Goal: Find contact information: Find contact information

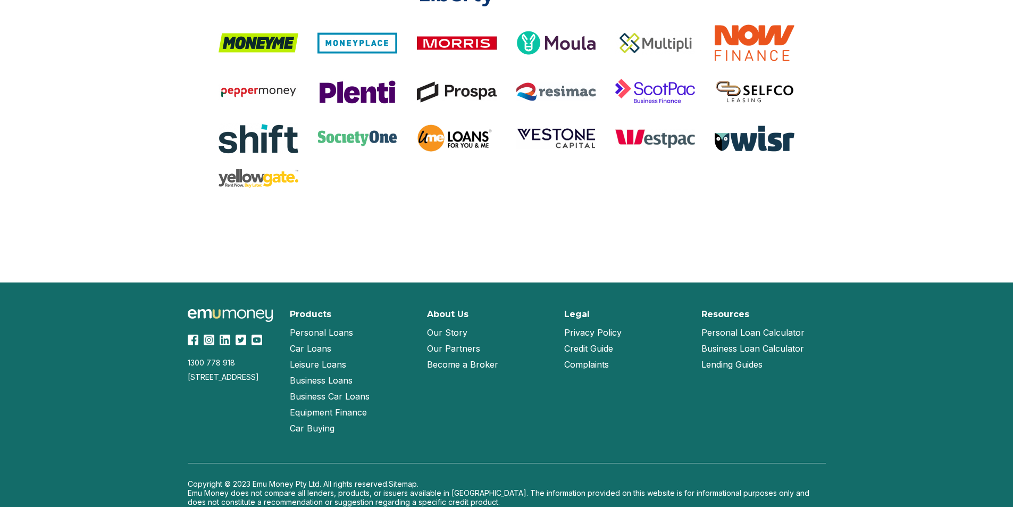
scroll to position [2223, 0]
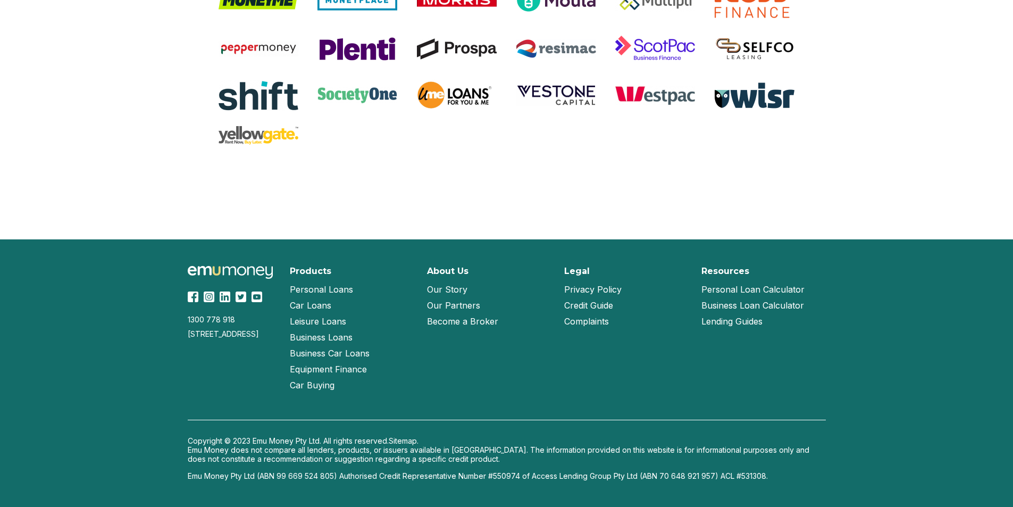
click at [466, 307] on link "Our Partners" at bounding box center [453, 305] width 53 height 16
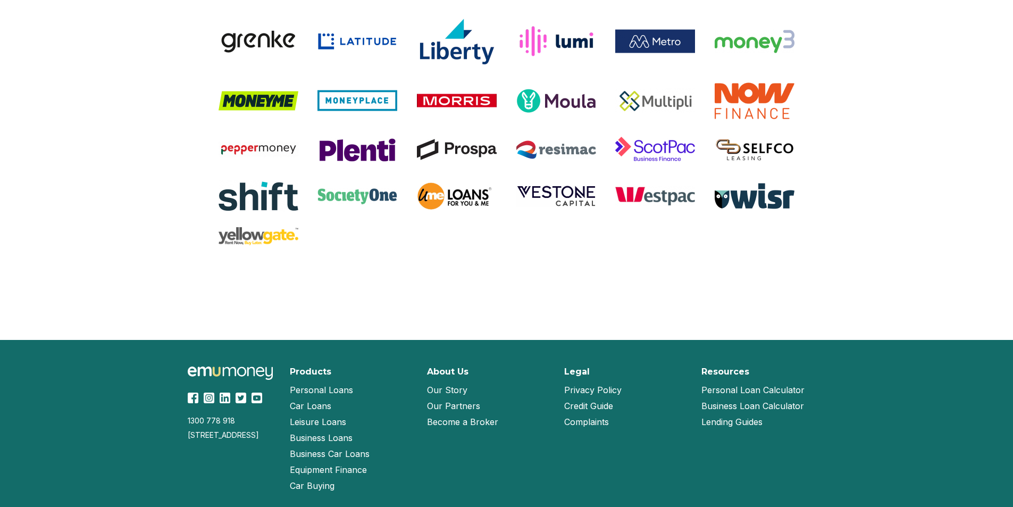
scroll to position [947, 0]
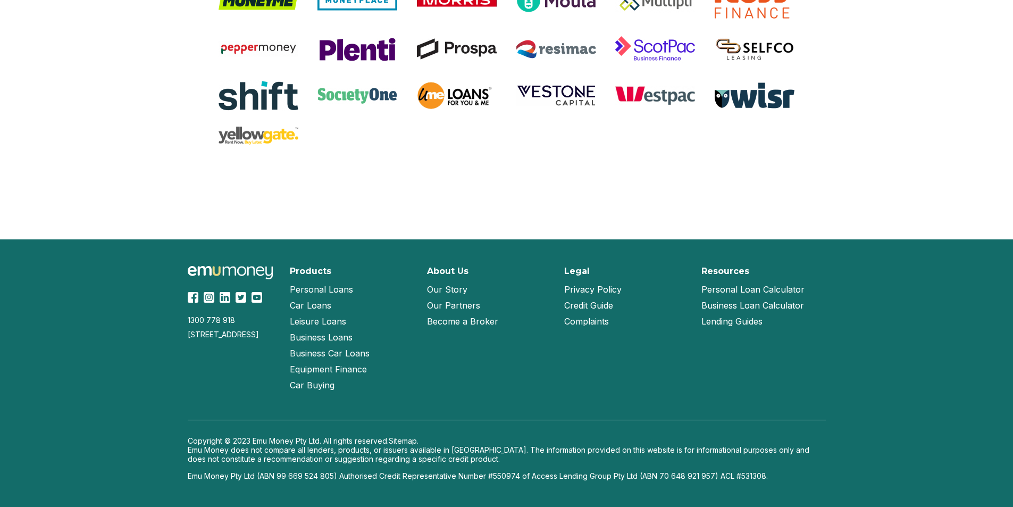
click at [455, 324] on link "Become a Broker" at bounding box center [462, 321] width 71 height 16
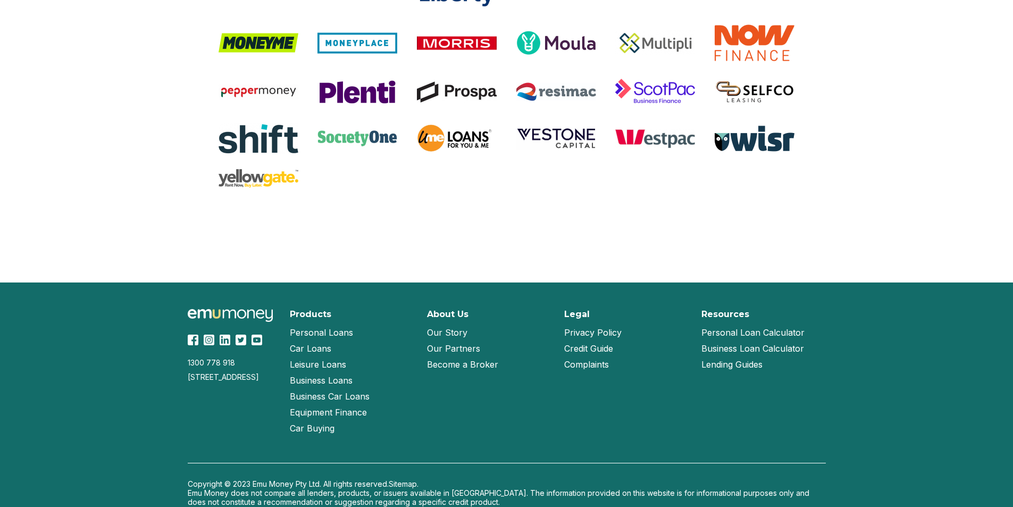
scroll to position [2223, 0]
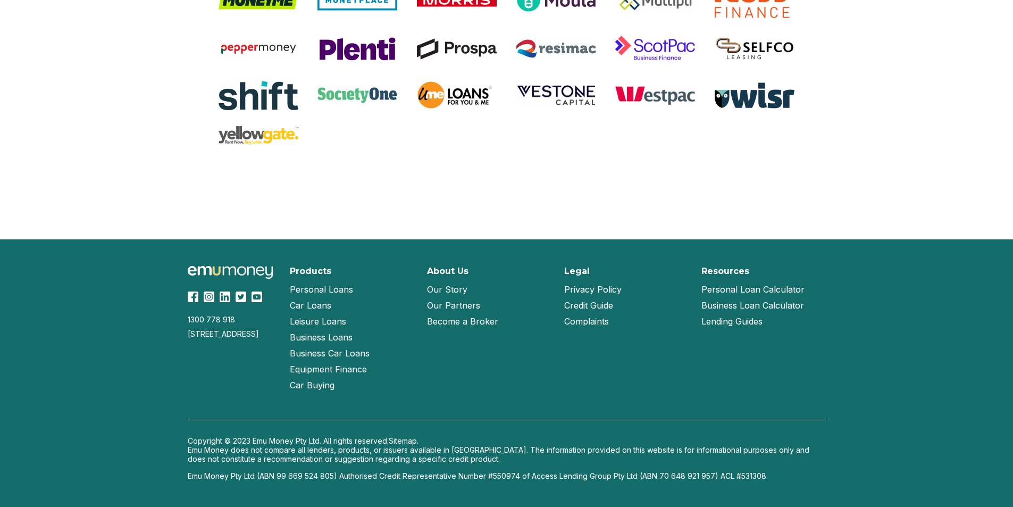
click at [455, 286] on link "Our Story" at bounding box center [447, 289] width 40 height 16
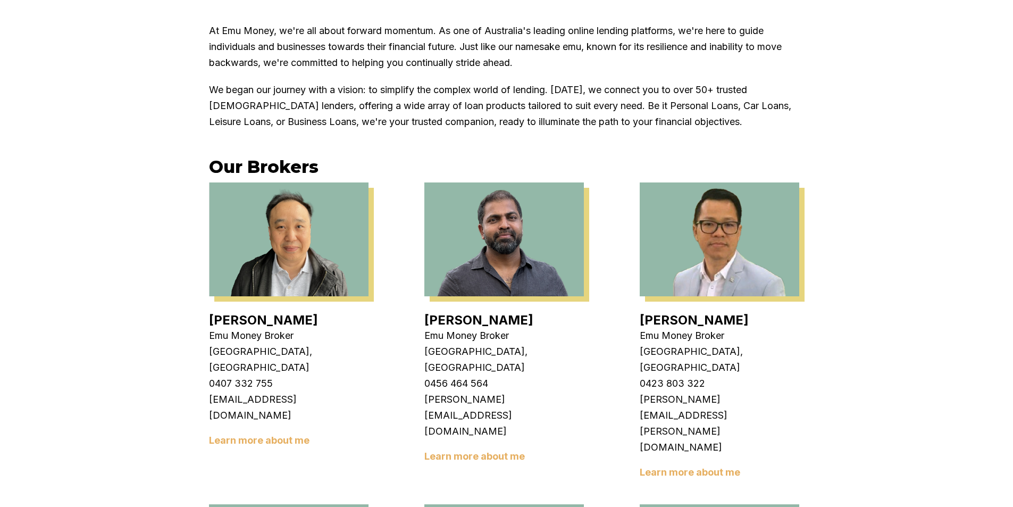
scroll to position [266, 0]
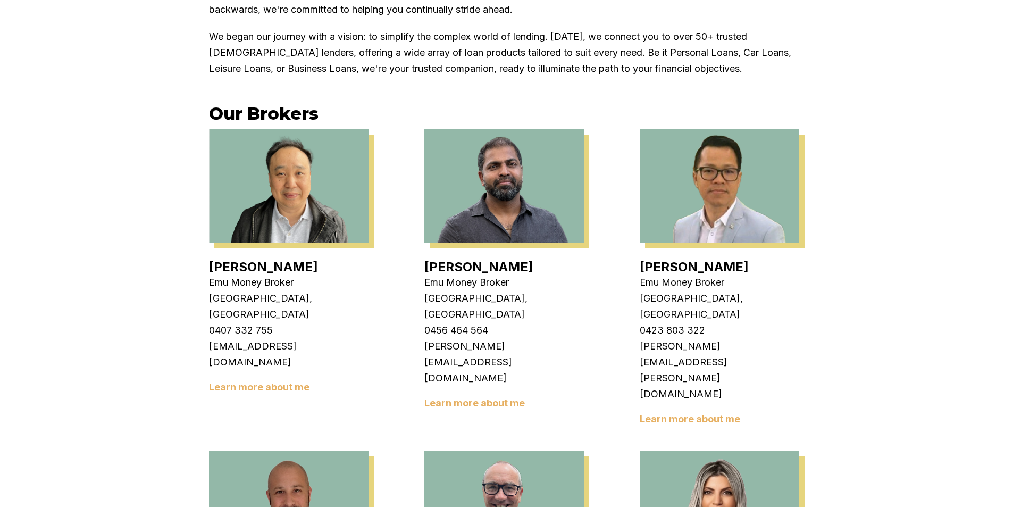
click at [305, 381] on link "Learn more about me" at bounding box center [259, 386] width 101 height 11
click at [482, 344] on div "Krish Babu Emu Money Broker Cranbourne, VIC 0456 464 564 krish.babu@emumoney.co…" at bounding box center [504, 331] width 160 height 155
click at [488, 348] on div "Krish Babu Emu Money Broker Cranbourne, VIC 0456 464 564 krish.babu@emumoney.co…" at bounding box center [504, 331] width 160 height 155
click at [488, 397] on link "Learn more about me" at bounding box center [474, 402] width 101 height 11
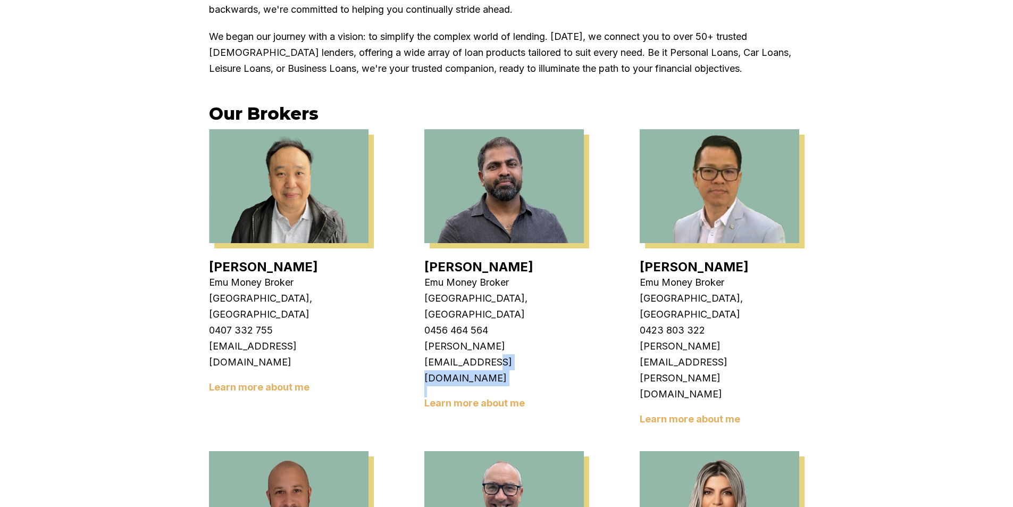
click at [709, 413] on link "Learn more about me" at bounding box center [690, 418] width 101 height 11
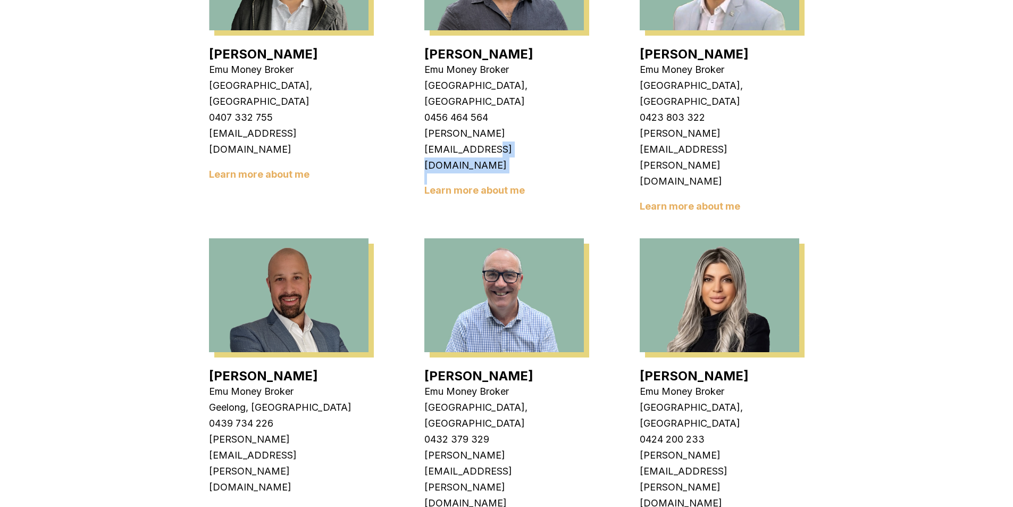
click at [292, 506] on link "Learn more about me" at bounding box center [259, 511] width 101 height 11
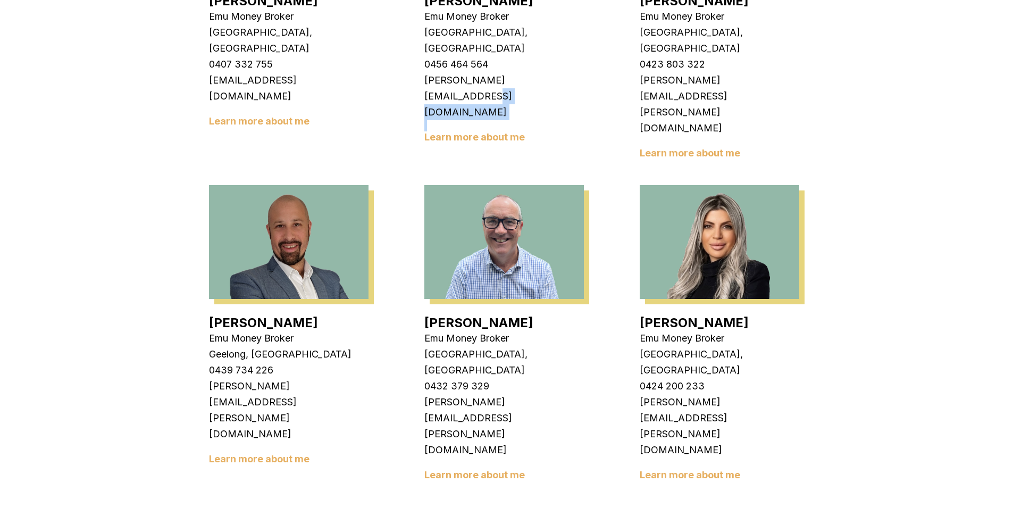
click at [696, 469] on link "Learn more about me" at bounding box center [690, 474] width 101 height 11
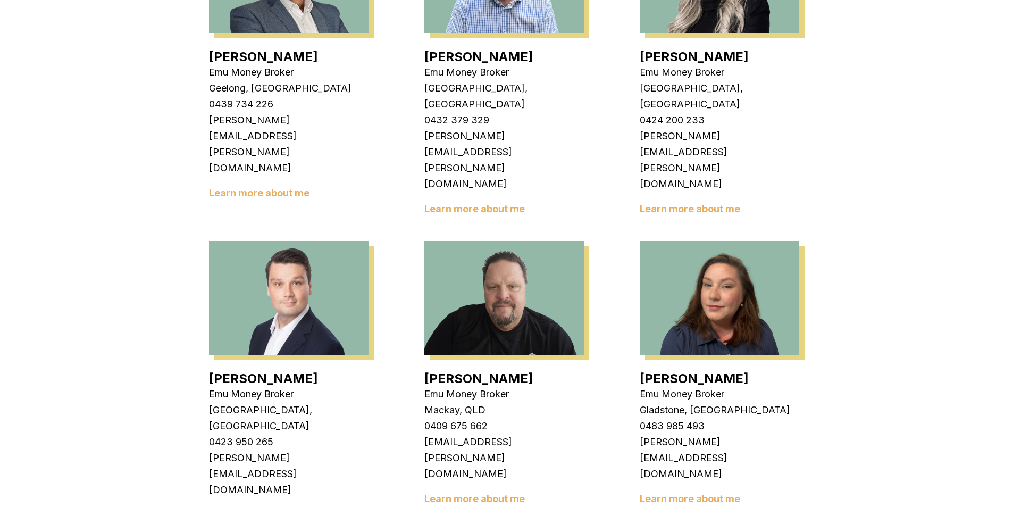
click at [290, 506] on link "Learn more about me" at bounding box center [259, 514] width 101 height 11
click at [506, 493] on link "Learn more about me" at bounding box center [474, 498] width 101 height 11
click at [723, 493] on link "Learn more about me" at bounding box center [690, 498] width 101 height 11
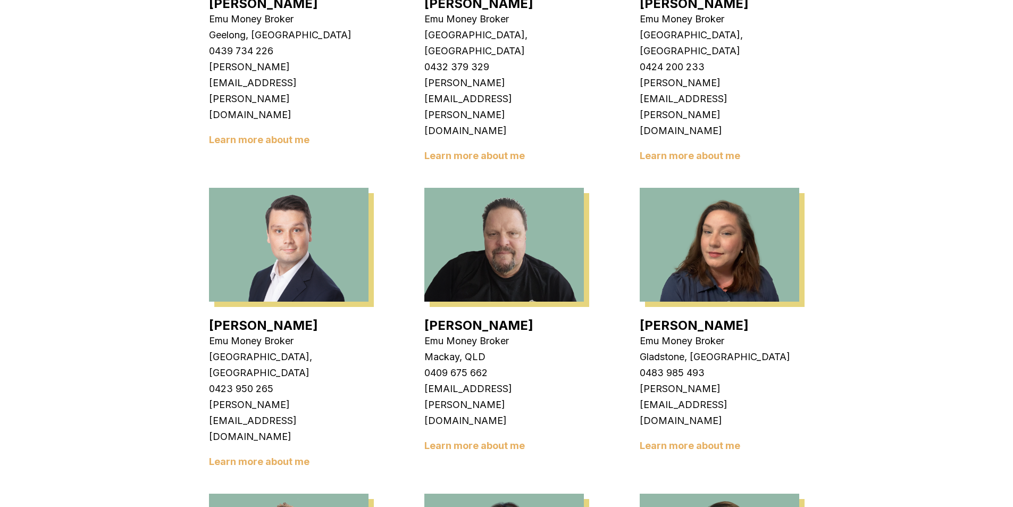
scroll to position [1010, 0]
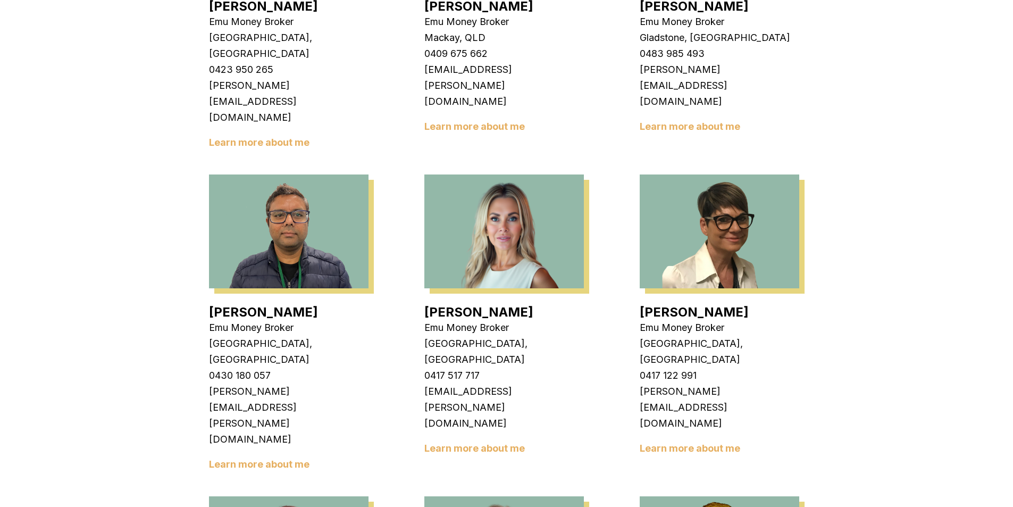
scroll to position [1276, 0]
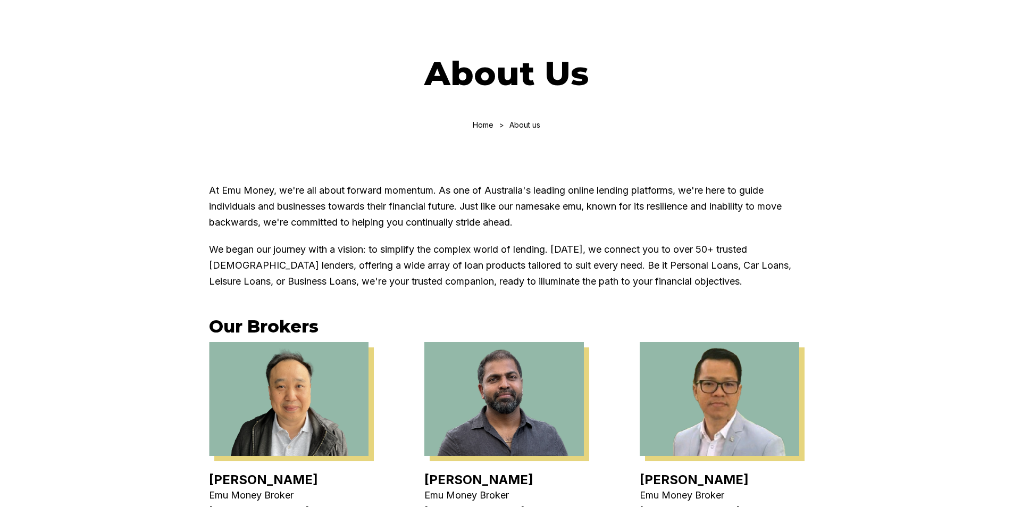
scroll to position [0, 0]
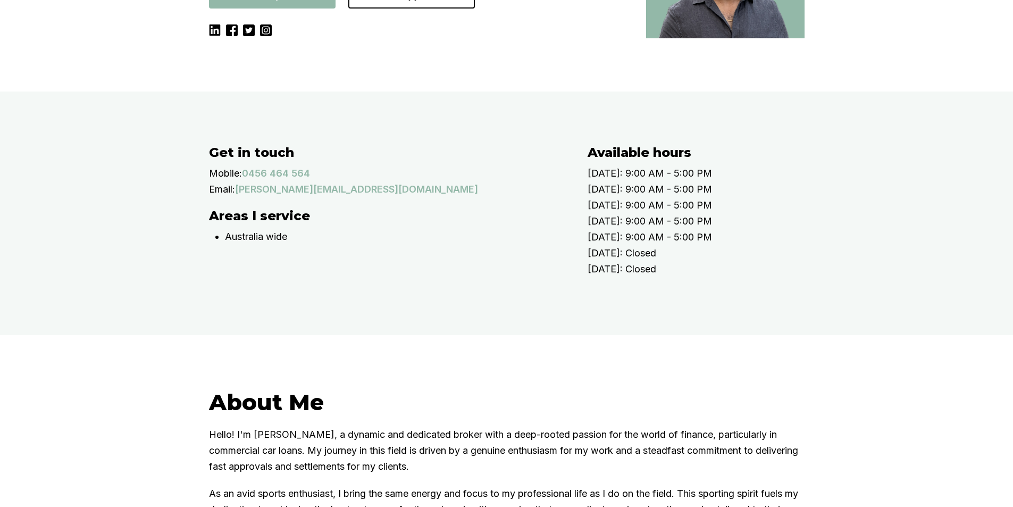
scroll to position [53, 0]
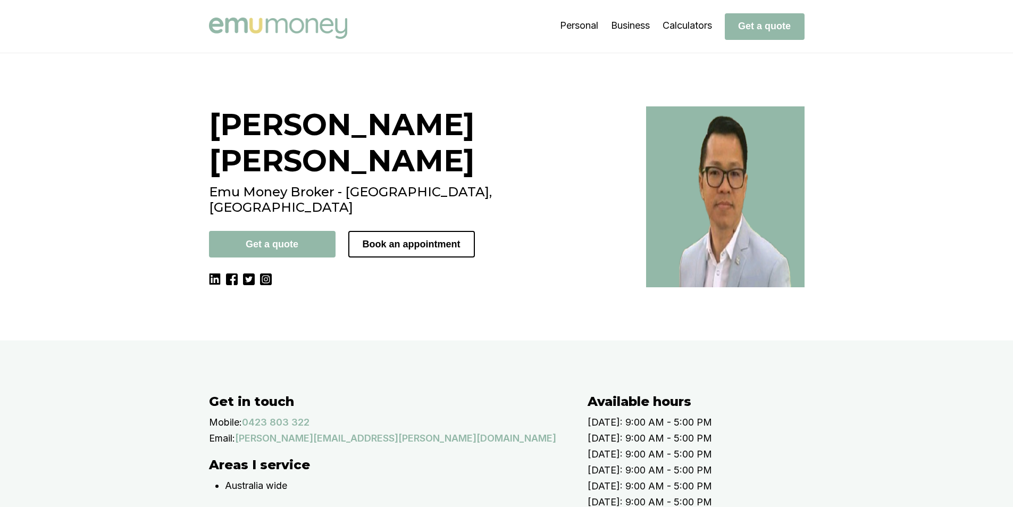
scroll to position [53, 0]
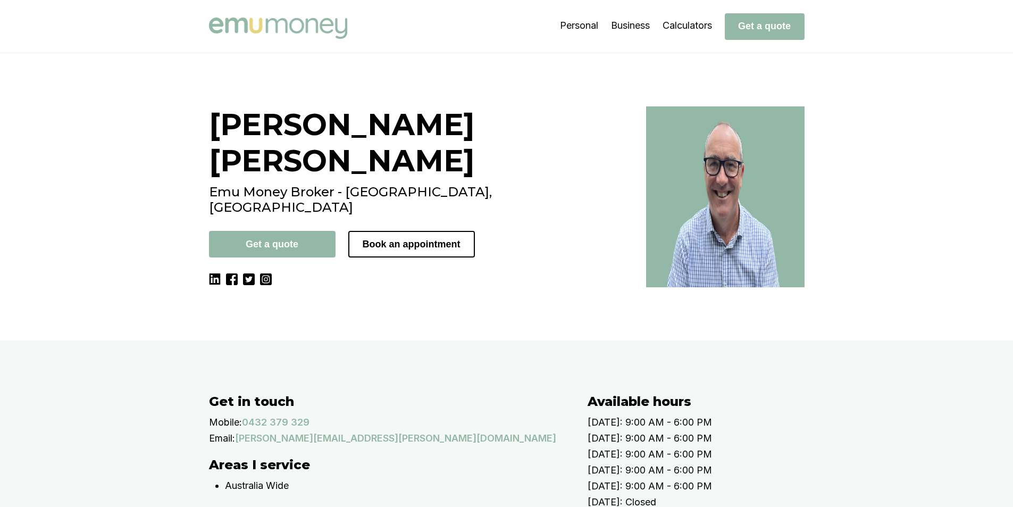
scroll to position [53, 0]
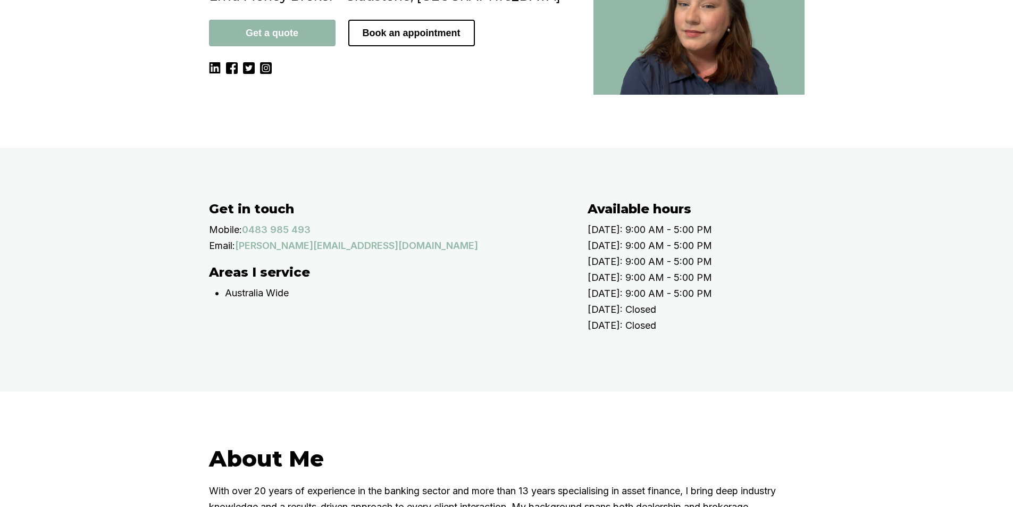
scroll to position [266, 0]
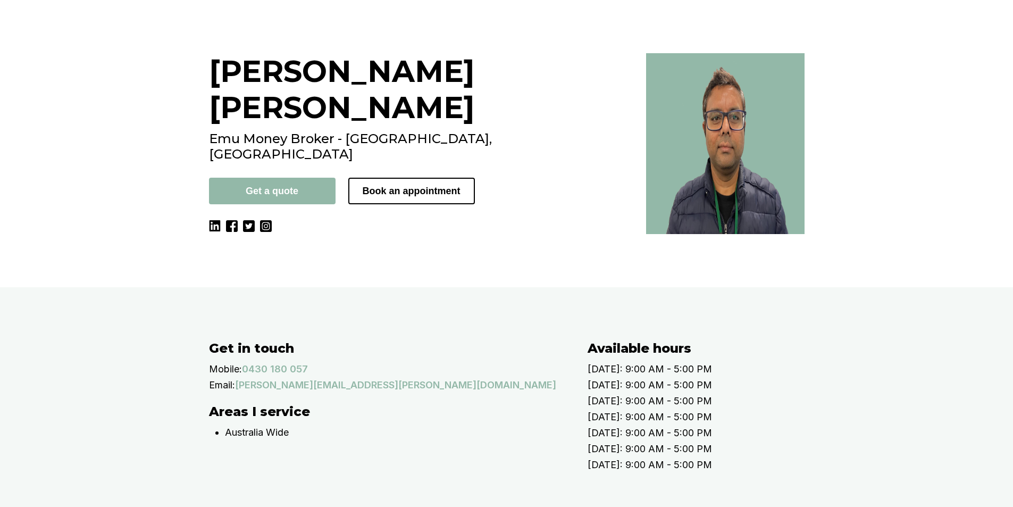
scroll to position [160, 0]
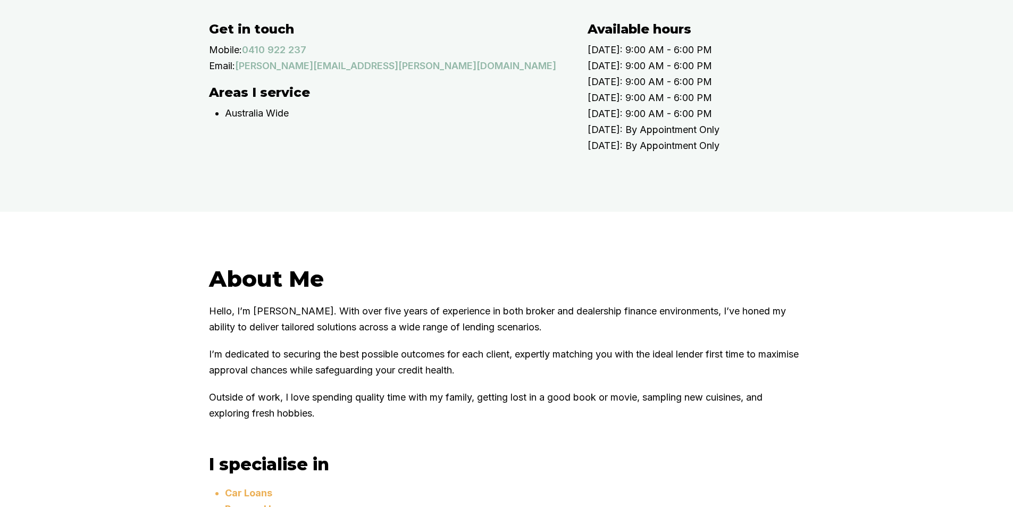
scroll to position [532, 0]
